Goal: Information Seeking & Learning: Learn about a topic

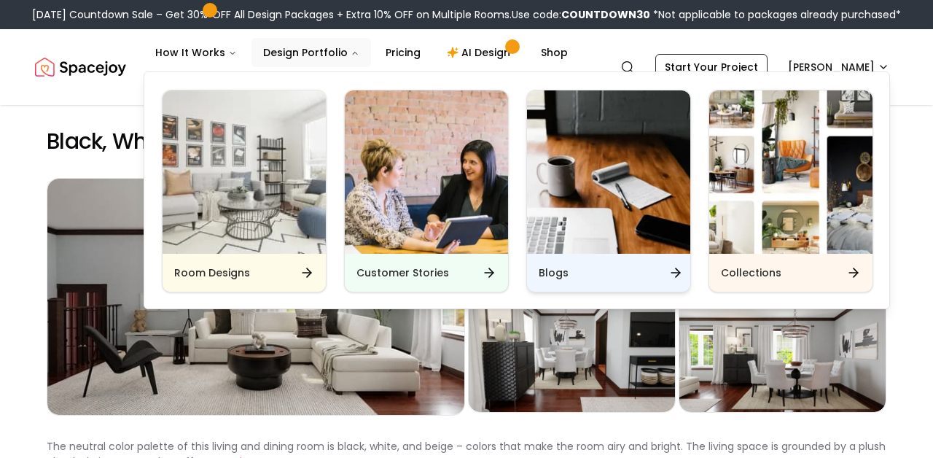
click at [559, 274] on h6 "Blogs" at bounding box center [553, 272] width 30 height 15
click at [592, 200] on img "Main" at bounding box center [608, 171] width 163 height 163
click at [676, 272] on icon "Main" at bounding box center [675, 272] width 15 height 15
click at [604, 243] on img "Main" at bounding box center [608, 171] width 163 height 163
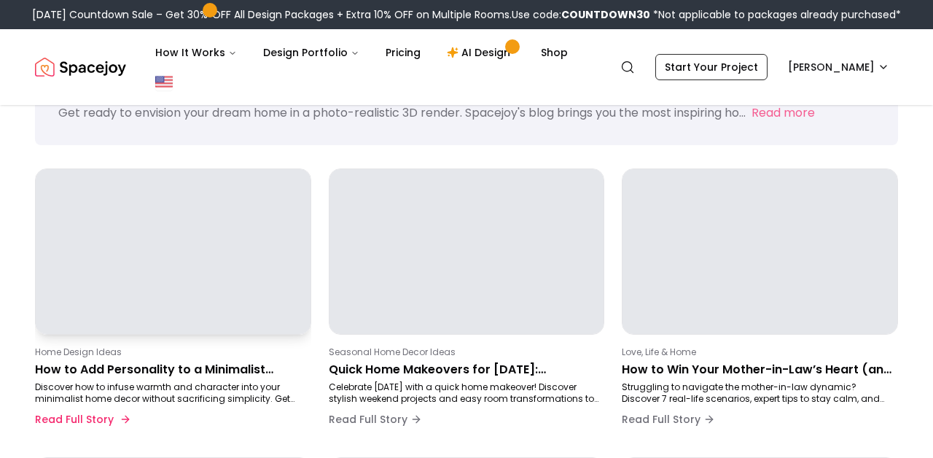
scroll to position [170, 0]
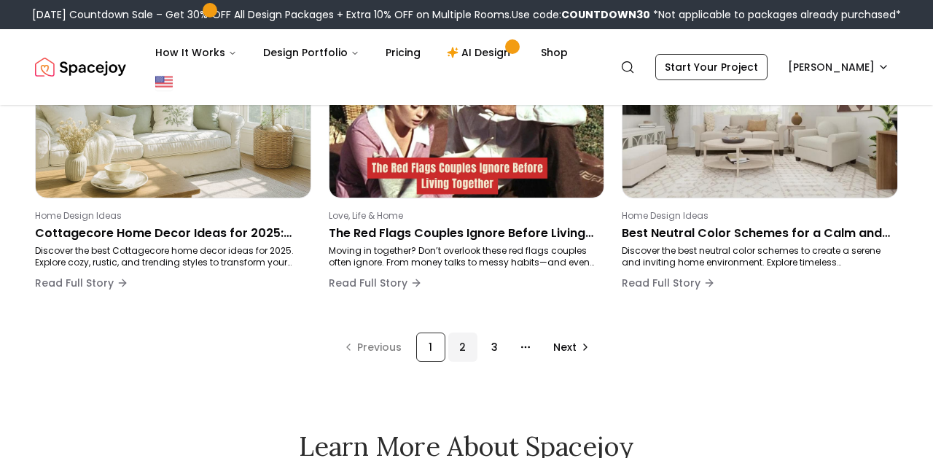
click at [471, 349] on div "2" at bounding box center [462, 346] width 29 height 29
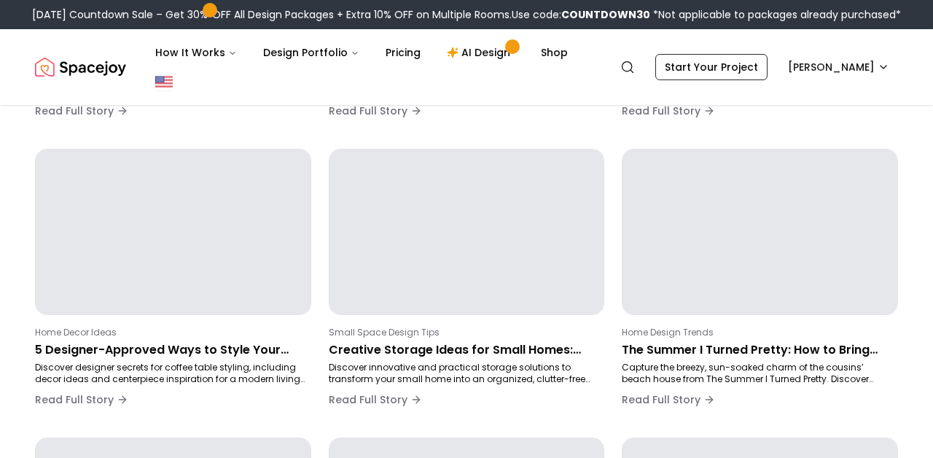
scroll to position [245, 0]
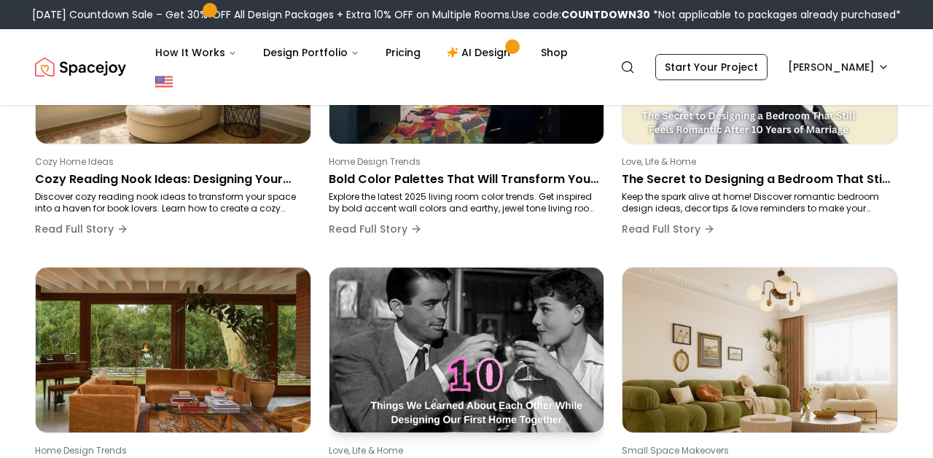
scroll to position [691, 0]
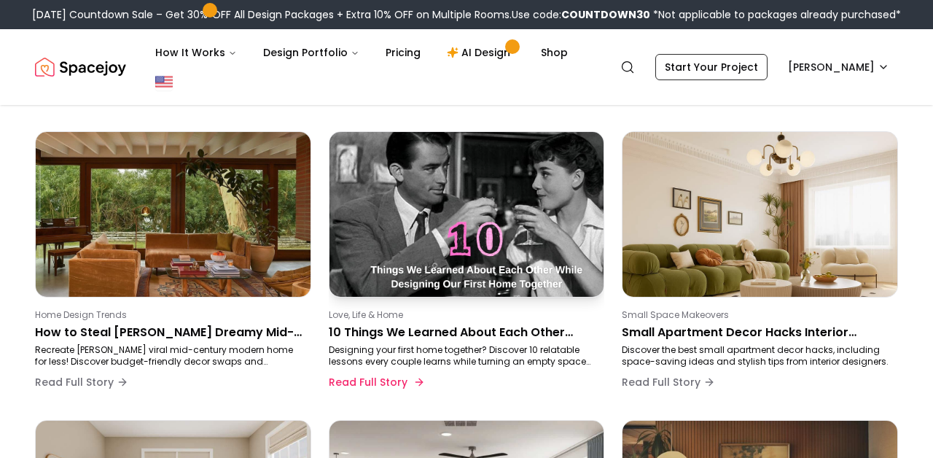
click at [457, 295] on img at bounding box center [466, 214] width 289 height 173
click at [418, 159] on img at bounding box center [466, 214] width 289 height 173
